Goal: Transaction & Acquisition: Book appointment/travel/reservation

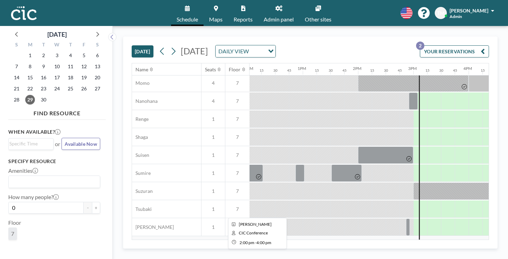
scroll to position [349, 666]
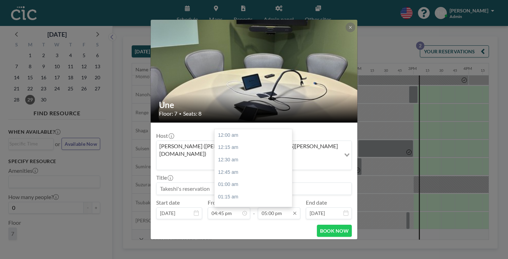
scroll to position [750, 0]
click at [241, 215] on div "05:00 pm" at bounding box center [253, 221] width 77 height 12
click at [244, 211] on icon at bounding box center [244, 212] width 3 height 3
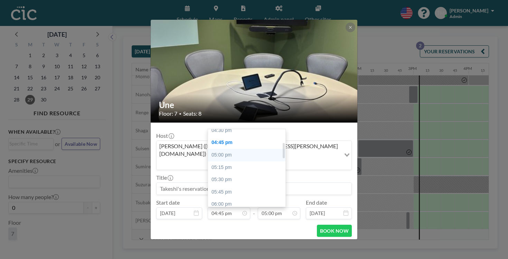
click at [249, 149] on div "05:00 pm" at bounding box center [246, 155] width 77 height 12
type input "05:00 pm"
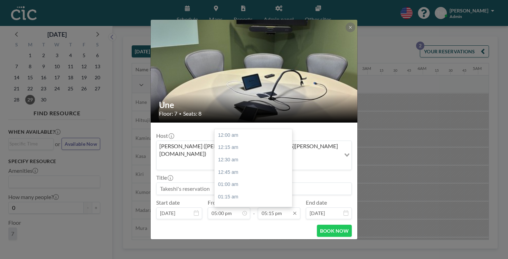
scroll to position [0, 283]
click at [278, 207] on input "05:15 pm" at bounding box center [279, 213] width 43 height 12
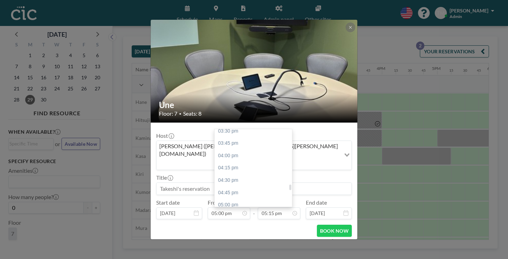
scroll to position [768, 0]
click at [232, 247] on div "06:00 pm" at bounding box center [253, 253] width 77 height 12
type input "06:00 pm"
click at [268, 182] on input at bounding box center [254, 188] width 195 height 12
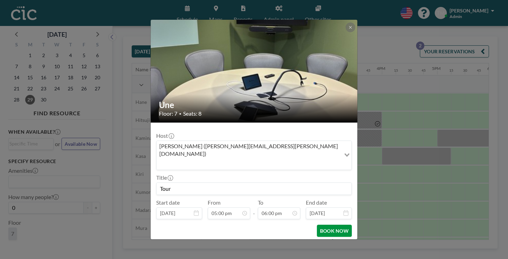
type input "Tour"
click at [317, 224] on button "BOOK NOW" at bounding box center [334, 230] width 35 height 12
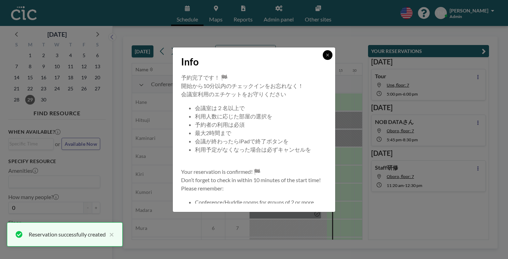
click at [326, 56] on icon at bounding box center [327, 55] width 2 height 2
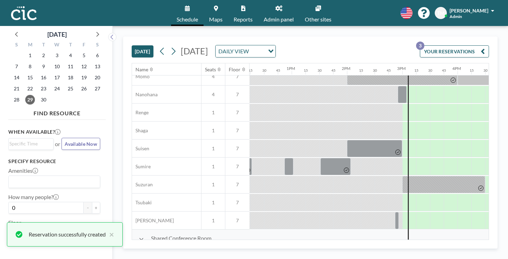
scroll to position [349, 676]
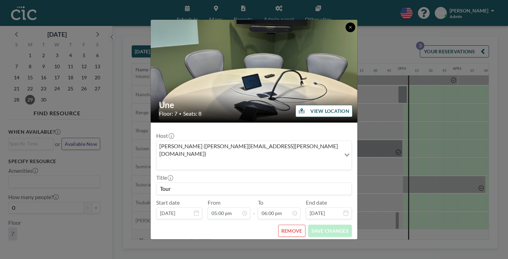
click at [348, 29] on icon at bounding box center [350, 27] width 4 height 4
